Goal: Information Seeking & Learning: Learn about a topic

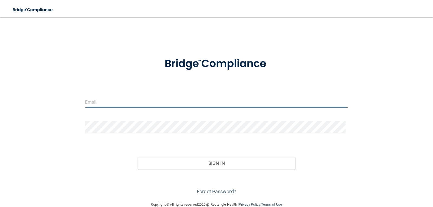
click at [106, 102] on input "email" at bounding box center [217, 102] width 264 height 12
click at [94, 97] on input "email" at bounding box center [217, 102] width 264 height 12
click at [93, 100] on input "email" at bounding box center [217, 102] width 264 height 12
paste input "[EMAIL_ADDRESS][DOMAIN_NAME]"
type input "[EMAIL_ADDRESS][DOMAIN_NAME]"
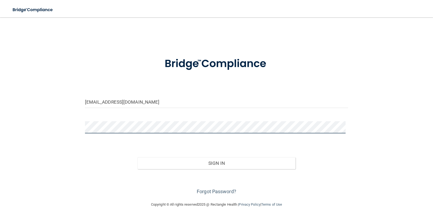
click at [138, 157] on button "Sign In" at bounding box center [217, 163] width 158 height 12
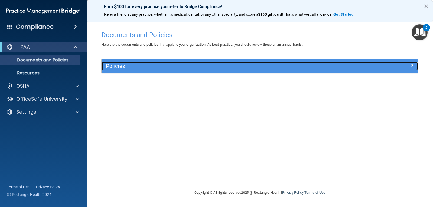
click at [145, 69] on h5 "Policies" at bounding box center [220, 66] width 229 height 6
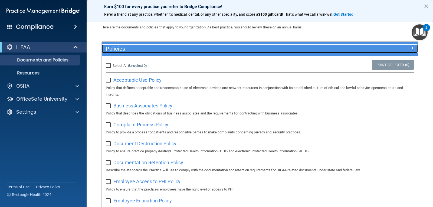
scroll to position [54, 0]
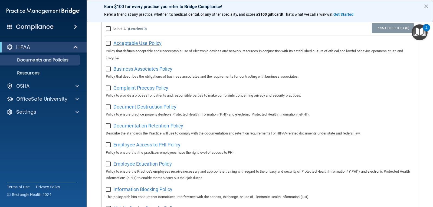
click at [141, 44] on span "Acceptable Use Policy" at bounding box center [138, 43] width 48 height 6
click at [109, 43] on input "checkbox" at bounding box center [109, 43] width 6 height 4
checkbox input "true"
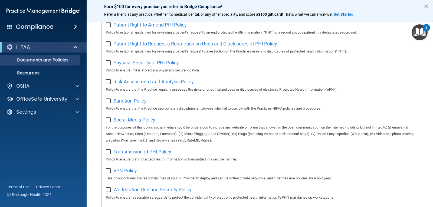
scroll to position [349, 0]
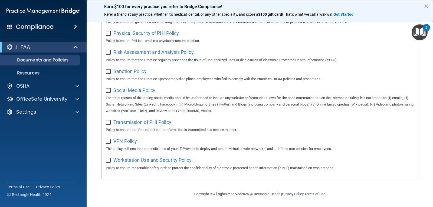
click at [149, 163] on span "Workstation Use and Security Policy" at bounding box center [153, 160] width 78 height 6
click at [127, 140] on span "VPN Policy" at bounding box center [126, 141] width 24 height 6
click at [126, 122] on span "Transmission of PHI Policy" at bounding box center [143, 122] width 58 height 6
click at [145, 88] on span "Social Media Policy" at bounding box center [135, 91] width 42 height 6
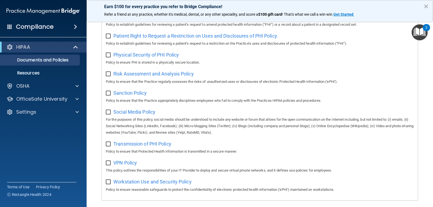
scroll to position [322, 0]
click at [44, 62] on p "Documents and Policies" at bounding box center [41, 59] width 74 height 5
click at [423, 6] on div "Earn $100 for every practice you refer to Bridge Compliance! Refer a friend at …" at bounding box center [260, 11] width 347 height 22
click at [428, 5] on button "×" at bounding box center [426, 6] width 5 height 9
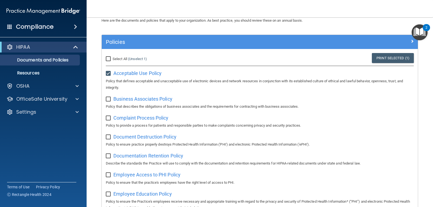
scroll to position [0, 0]
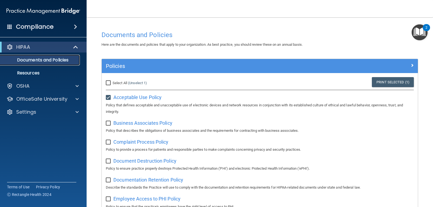
click at [36, 61] on p "Documents and Policies" at bounding box center [41, 59] width 74 height 5
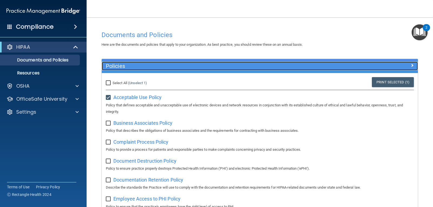
click at [411, 64] on span at bounding box center [412, 65] width 3 height 7
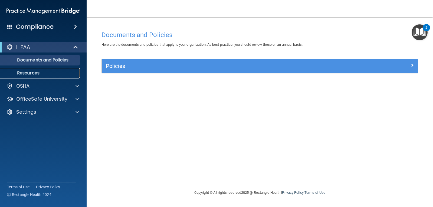
click at [43, 74] on p "Resources" at bounding box center [41, 72] width 74 height 5
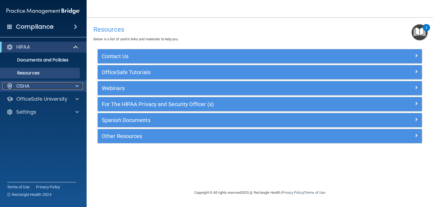
click at [50, 89] on div "OSHA" at bounding box center [35, 86] width 67 height 7
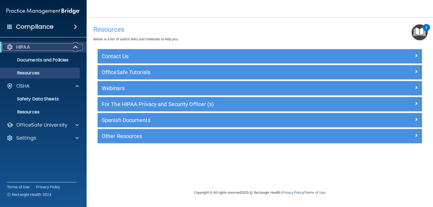
click at [64, 45] on div "HIPAA" at bounding box center [35, 47] width 67 height 7
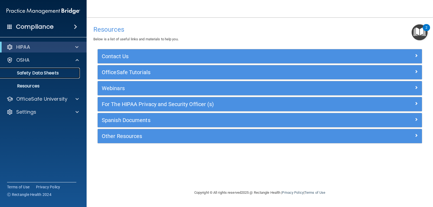
click at [51, 74] on p "Safety Data Sheets" at bounding box center [41, 72] width 74 height 5
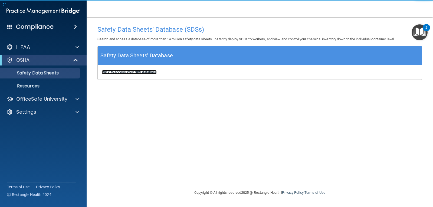
click at [128, 72] on b "Click to access your SDS database" at bounding box center [129, 72] width 55 height 4
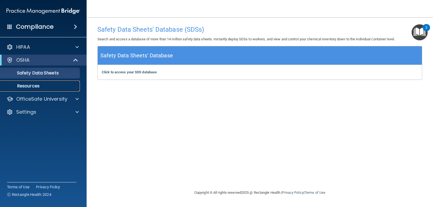
click at [36, 87] on p "Resources" at bounding box center [41, 85] width 74 height 5
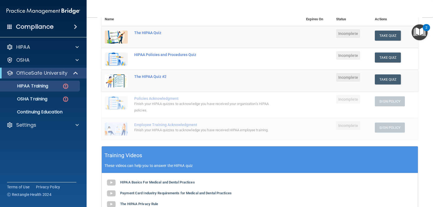
scroll to position [81, 0]
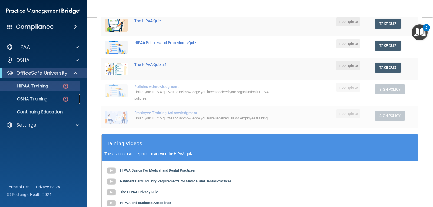
click at [40, 97] on p "OSHA Training" at bounding box center [26, 98] width 44 height 5
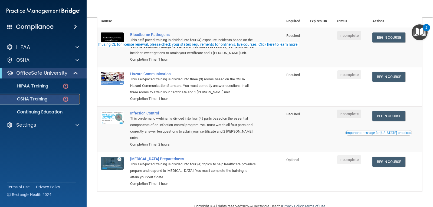
scroll to position [61, 0]
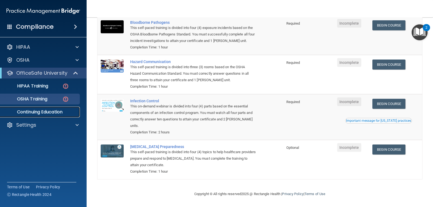
click at [37, 113] on p "Continuing Education" at bounding box center [41, 111] width 74 height 5
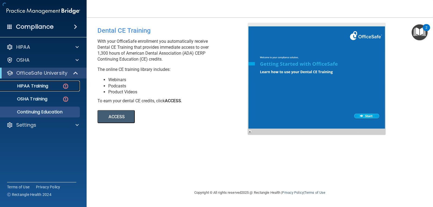
click at [39, 87] on p "HIPAA Training" at bounding box center [26, 85] width 45 height 5
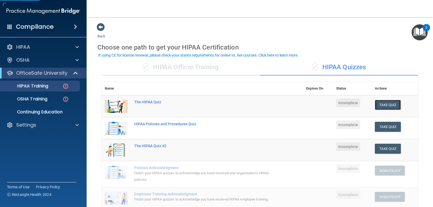
click at [386, 103] on button "Take Quiz" at bounding box center [388, 105] width 26 height 10
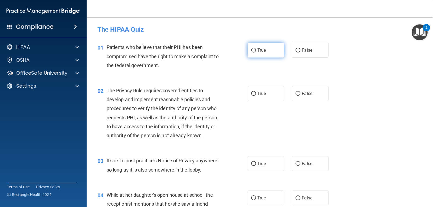
click at [268, 51] on label "True" at bounding box center [266, 50] width 36 height 15
click at [256, 51] on input "True" at bounding box center [253, 50] width 5 height 4
radio input "true"
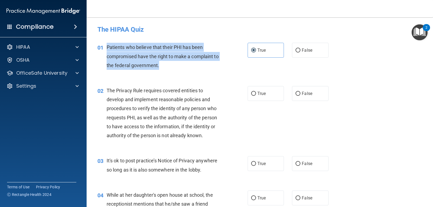
drag, startPoint x: 105, startPoint y: 47, endPoint x: 165, endPoint y: 67, distance: 62.8
click at [165, 67] on div "01 Patients who believe that their PHI has been compromised have the right to m…" at bounding box center [172, 58] width 167 height 30
copy div "Patients who believe that their PHI has been compromised have the right to make…"
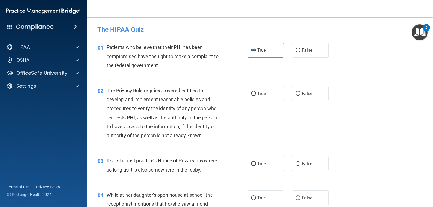
click at [228, 79] on div "01 Patients who believe that their PHI has been compromised have the right to m…" at bounding box center [259, 57] width 333 height 43
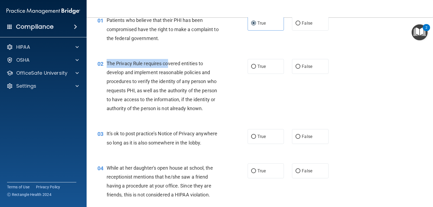
drag, startPoint x: 107, startPoint y: 62, endPoint x: 168, endPoint y: 67, distance: 61.1
click at [168, 67] on div "The Privacy Rule requires covered entities to develop and implement reasonable …" at bounding box center [166, 86] width 119 height 54
copy span "The Privacy Rule requires co"
click at [170, 61] on span "The Privacy Rule requires covered entities to develop and implement reasonable …" at bounding box center [162, 86] width 111 height 51
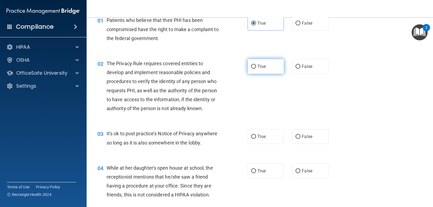
click at [251, 73] on label "True" at bounding box center [266, 66] width 36 height 15
click at [251, 69] on input "True" at bounding box center [253, 67] width 5 height 4
radio input "true"
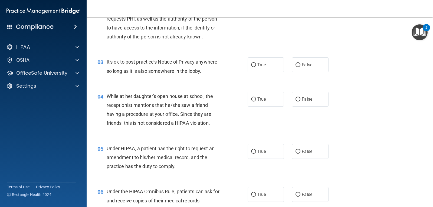
scroll to position [108, 0]
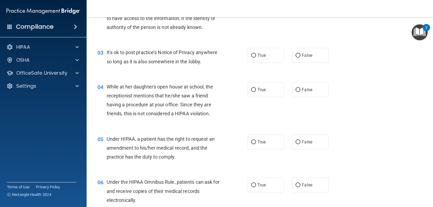
click at [183, 59] on span "It's ok to post practice’s Notice of Privacy anywhere so long as it is also som…" at bounding box center [162, 57] width 111 height 15
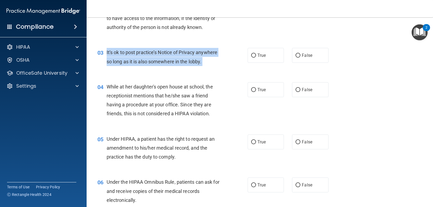
click at [183, 59] on span "It's ok to post practice’s Notice of Privacy anywhere so long as it is also som…" at bounding box center [162, 57] width 111 height 15
copy ng-form "It's ok to post practice’s Notice of Privacy anywhere so long as it is also som…"
click at [158, 48] on div "It's ok to post practice’s Notice of Privacy anywhere so long as it is also som…" at bounding box center [166, 57] width 119 height 18
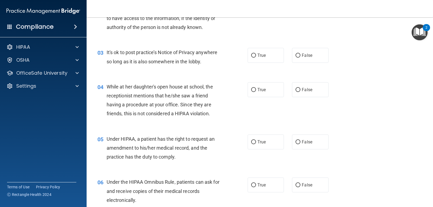
click at [196, 61] on span "It's ok to post practice’s Notice of Privacy anywhere so long as it is also som…" at bounding box center [162, 57] width 111 height 15
click at [195, 61] on span "It's ok to post practice’s Notice of Privacy anywhere so long as it is also som…" at bounding box center [162, 57] width 111 height 15
copy span "lobby"
click at [300, 58] on label "False" at bounding box center [310, 55] width 36 height 15
click at [300, 58] on input "False" at bounding box center [298, 56] width 5 height 4
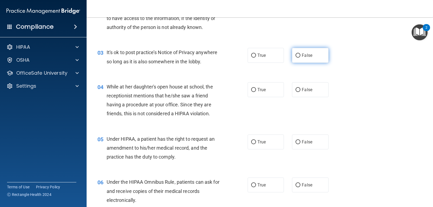
radio input "true"
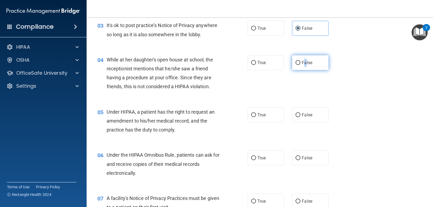
click at [303, 63] on span "False" at bounding box center [307, 62] width 11 height 5
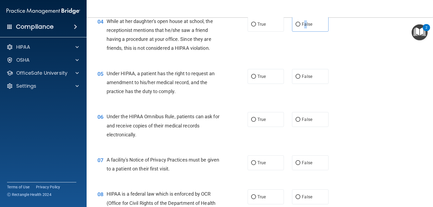
scroll to position [190, 0]
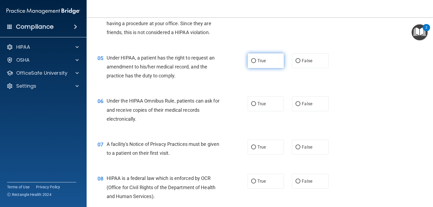
click at [258, 64] on label "True" at bounding box center [266, 60] width 36 height 15
click at [256, 63] on input "True" at bounding box center [253, 61] width 5 height 4
radio input "true"
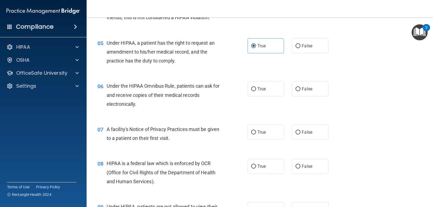
scroll to position [217, 0]
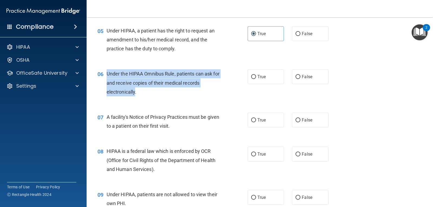
drag, startPoint x: 108, startPoint y: 73, endPoint x: 135, endPoint y: 89, distance: 31.5
click at [135, 89] on span "Under the HIPAA Omnibus Rule, patients can ask for and receive copies of their …" at bounding box center [163, 83] width 113 height 24
copy span "Under the HIPAA Omnibus Rule, patients can ask for and receive copies of their …"
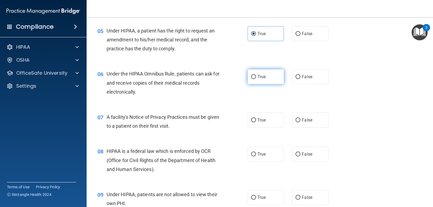
click at [268, 76] on label "True" at bounding box center [266, 76] width 36 height 15
click at [256, 76] on input "True" at bounding box center [253, 77] width 5 height 4
radio input "true"
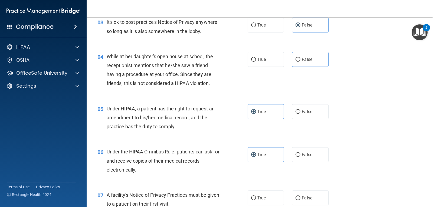
scroll to position [0, 0]
